Goal: Check status: Check status

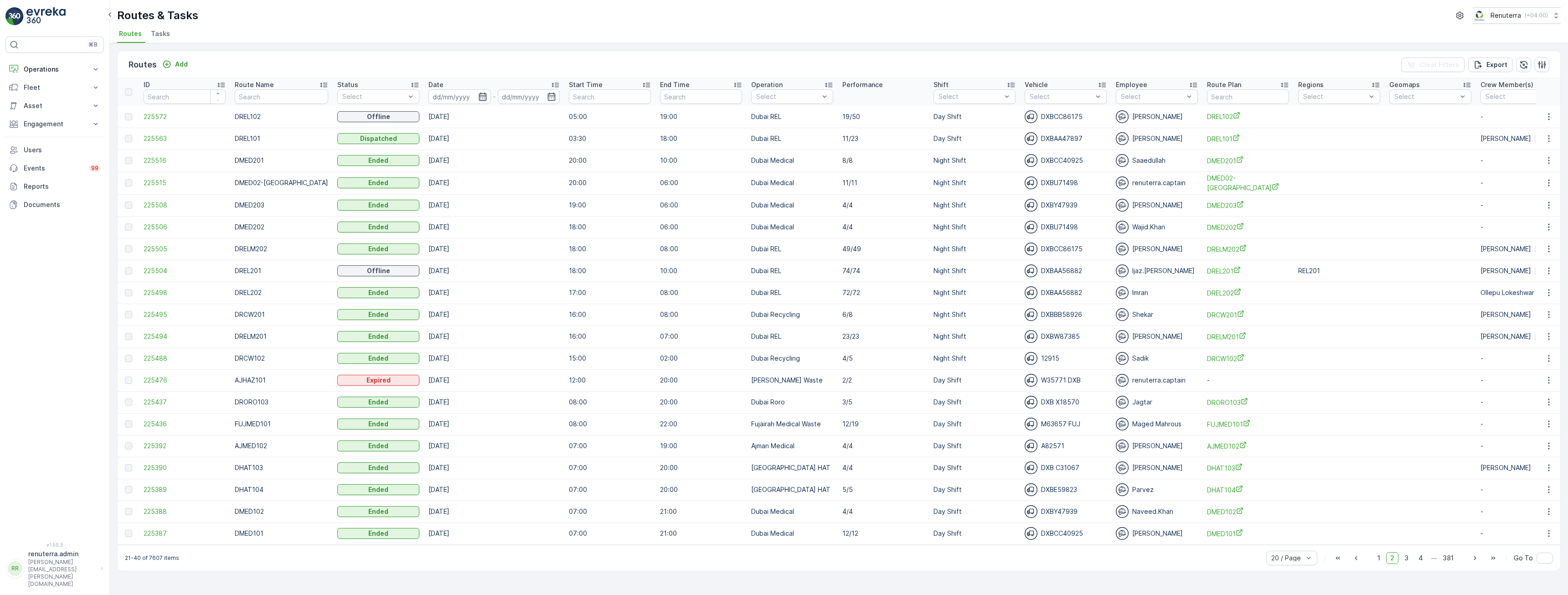
click at [479, 96] on icon "button" at bounding box center [483, 97] width 8 height 9
click at [449, 121] on p "[DATE]" at bounding box center [439, 118] width 22 height 9
type input "[DATE]"
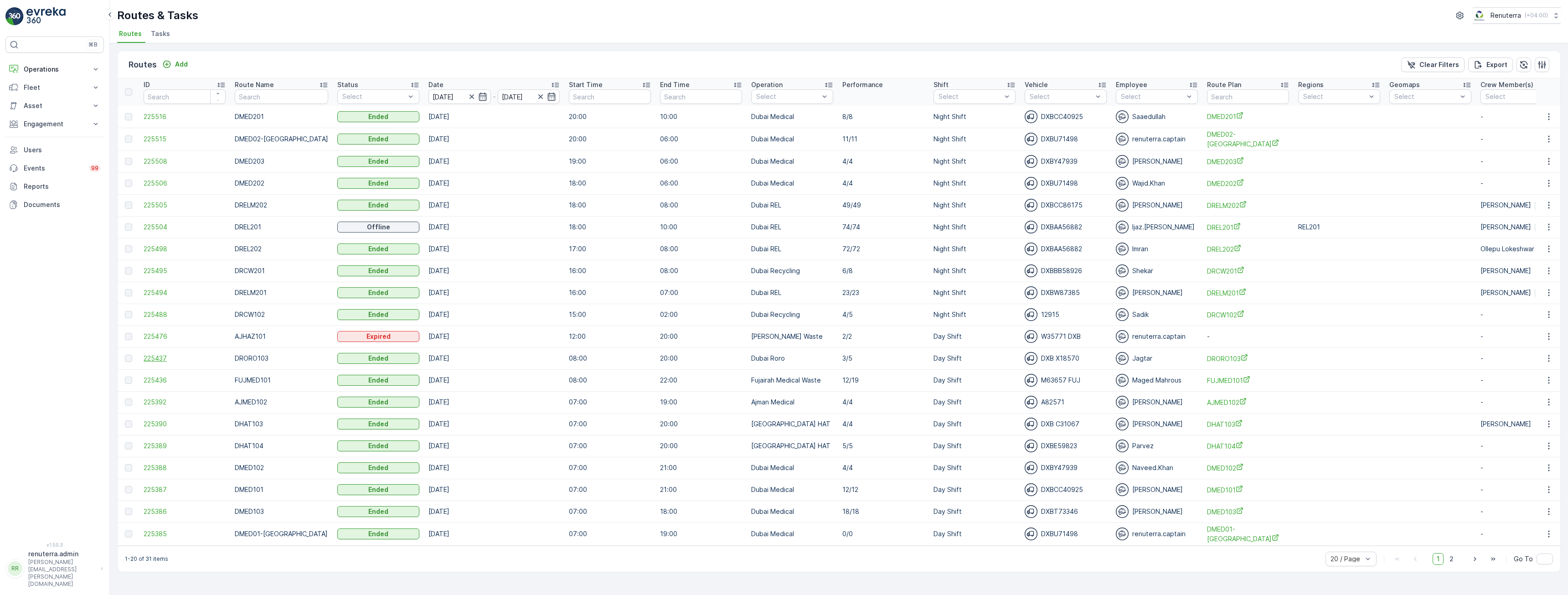
click at [155, 358] on span "225437" at bounding box center [184, 358] width 82 height 9
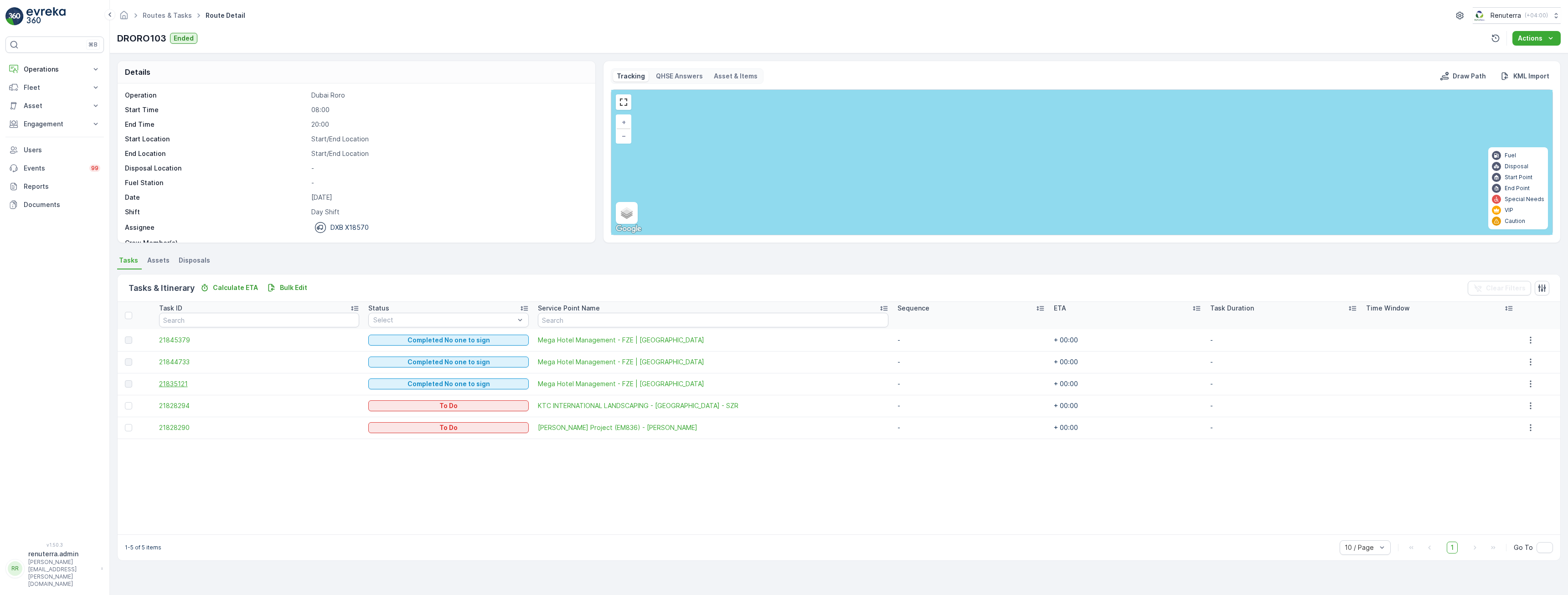
click at [177, 381] on span "21835121" at bounding box center [259, 384] width 200 height 9
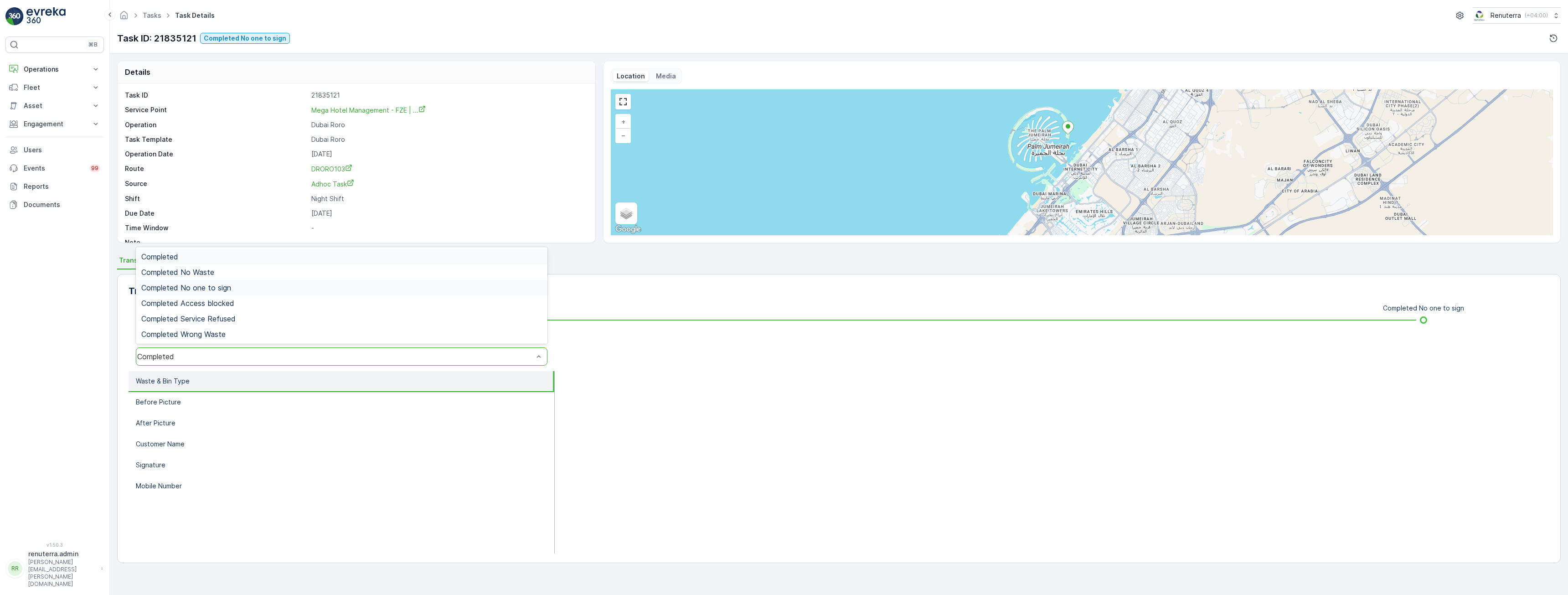
click at [181, 292] on div "Completed No one to sign" at bounding box center [341, 287] width 411 height 16
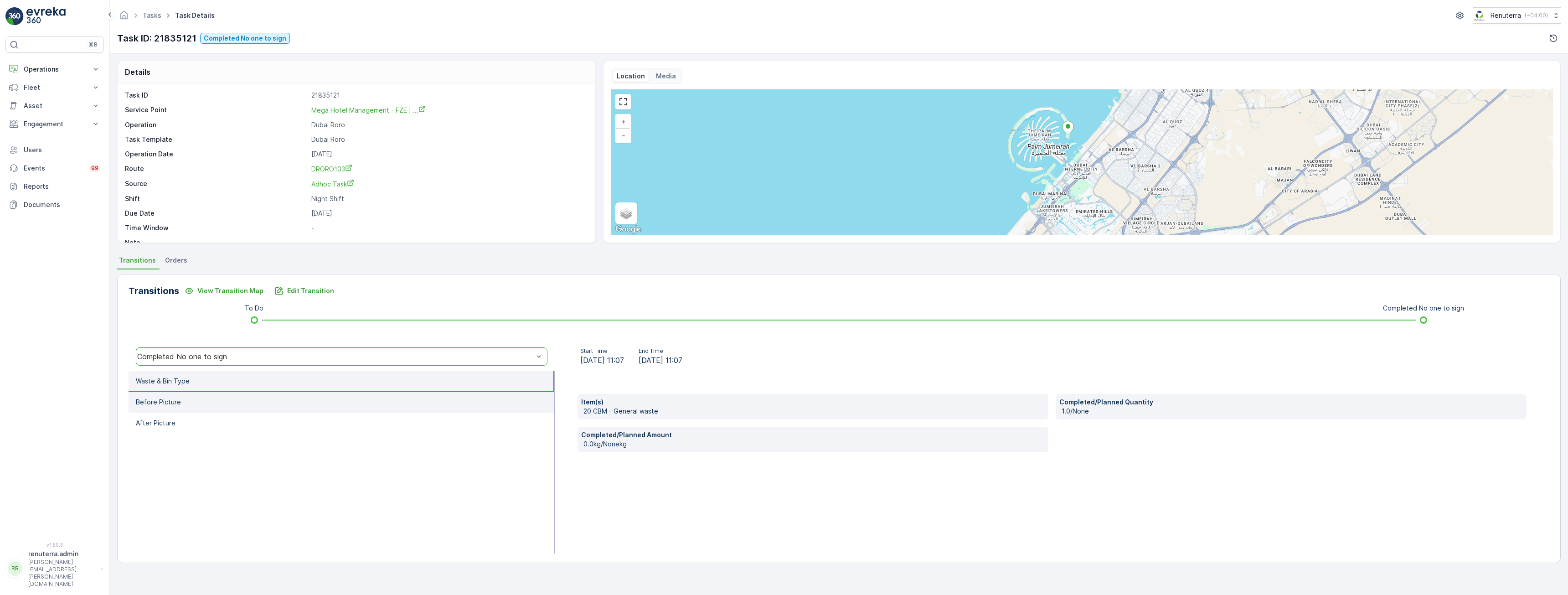
click at [229, 399] on li "Before Picture" at bounding box center [341, 402] width 426 height 21
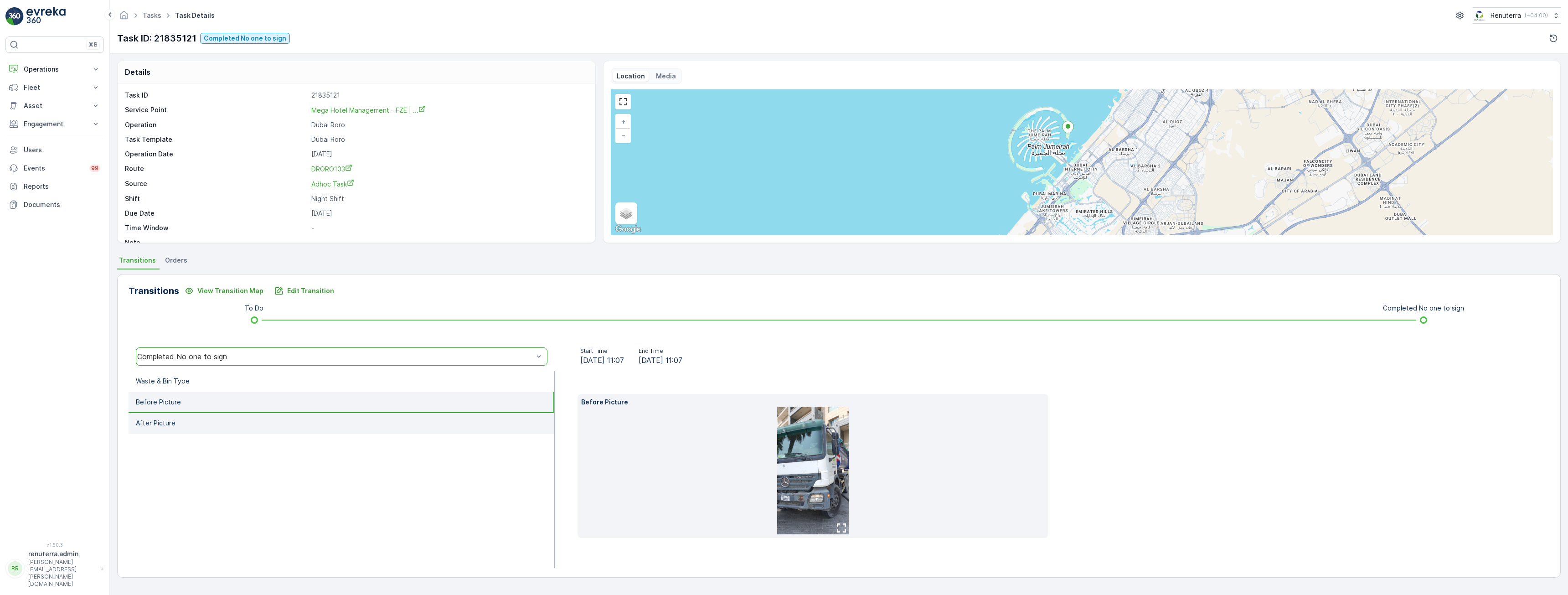
click at [228, 421] on li "After Picture" at bounding box center [341, 423] width 426 height 21
click at [228, 405] on li "Before Picture" at bounding box center [341, 402] width 426 height 21
click at [44, 71] on p "Operations" at bounding box center [55, 69] width 62 height 9
click at [49, 111] on p "Routes & Tasks" at bounding box center [47, 111] width 47 height 9
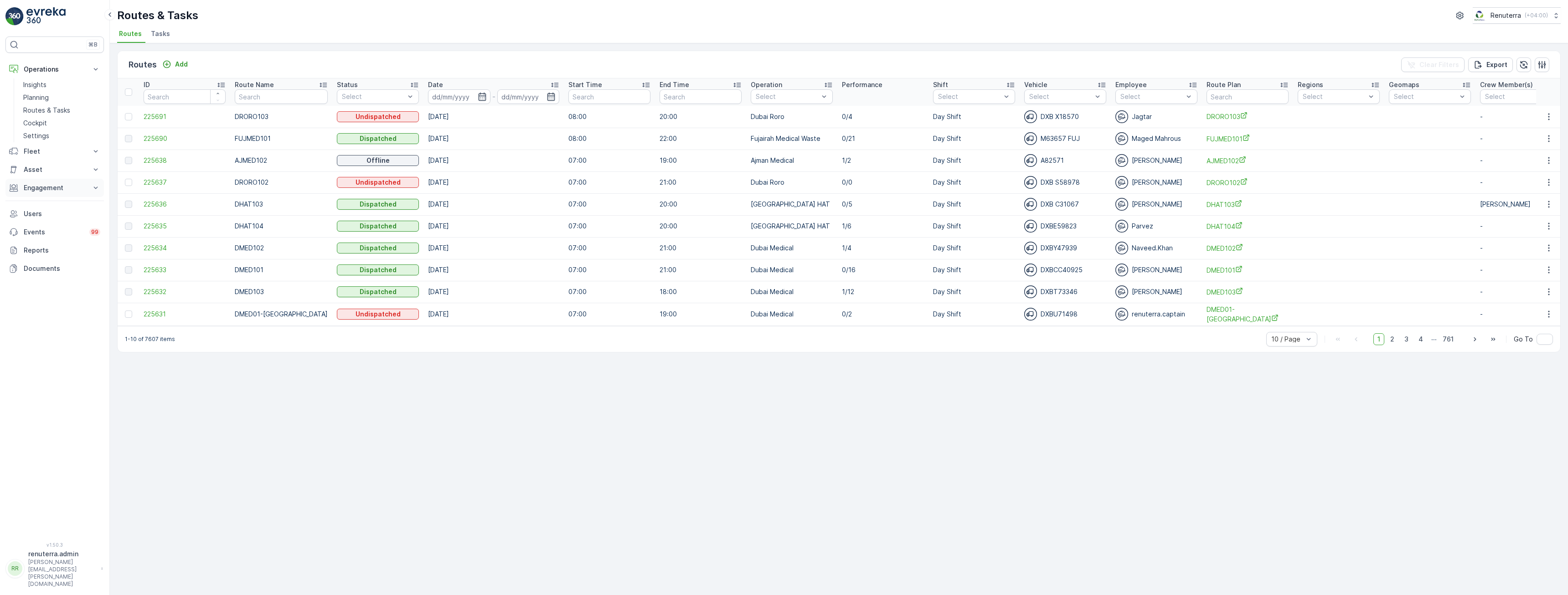
click at [33, 191] on p "Engagement" at bounding box center [55, 188] width 62 height 9
click at [37, 199] on p "Insights" at bounding box center [35, 203] width 23 height 9
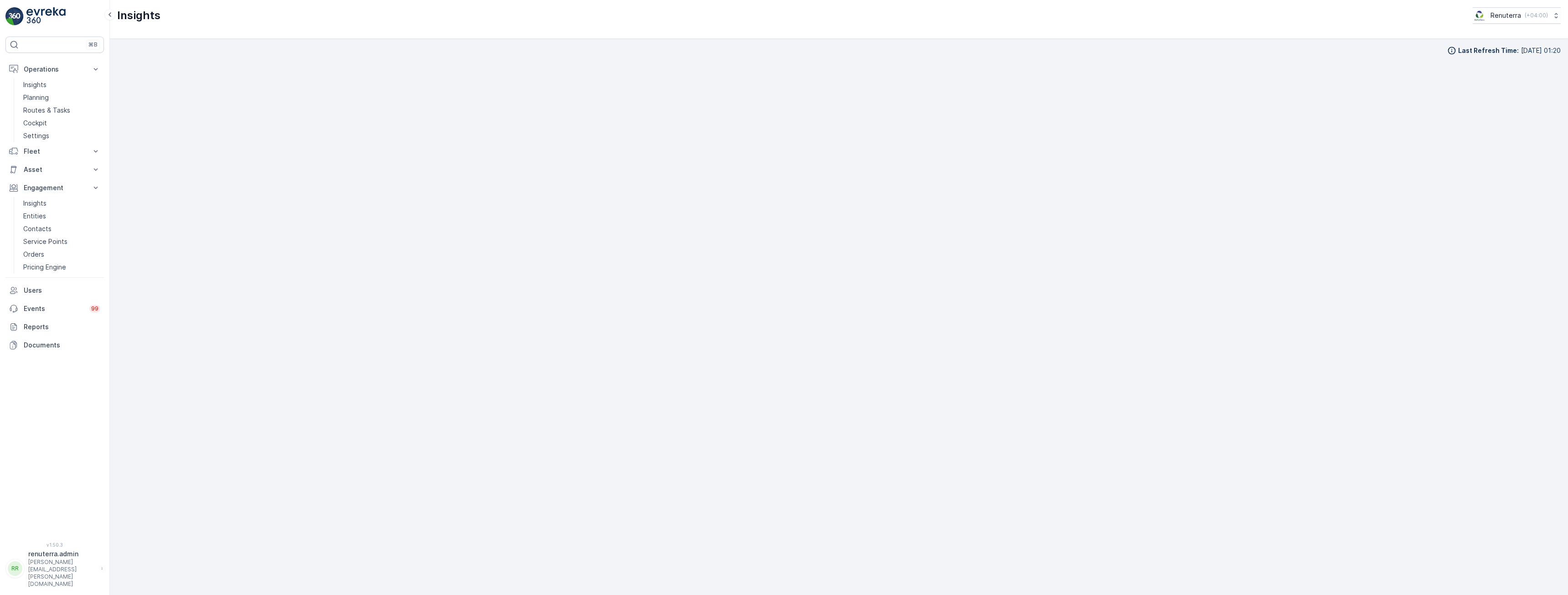
scroll to position [18, 0]
